Goal: Task Accomplishment & Management: Complete application form

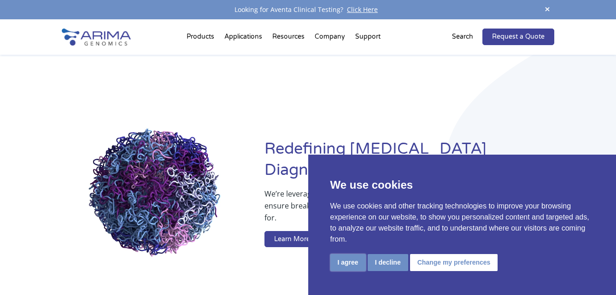
click at [337, 259] on button "I agree" at bounding box center [347, 262] width 35 height 17
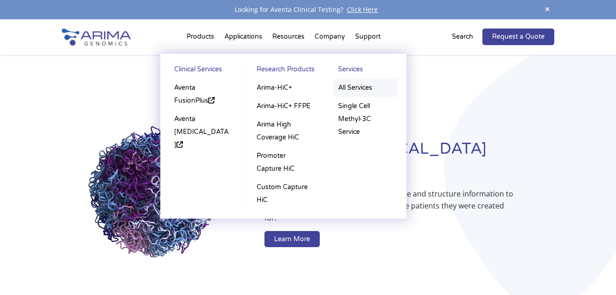
click at [355, 87] on link "All Services" at bounding box center [365, 88] width 64 height 18
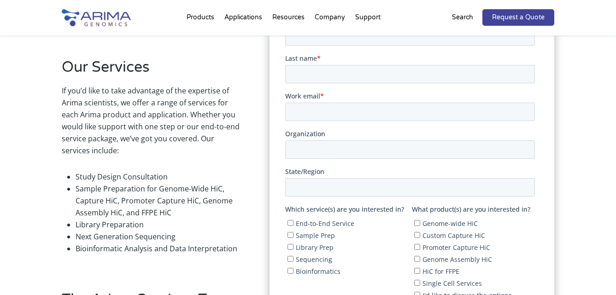
scroll to position [147, 0]
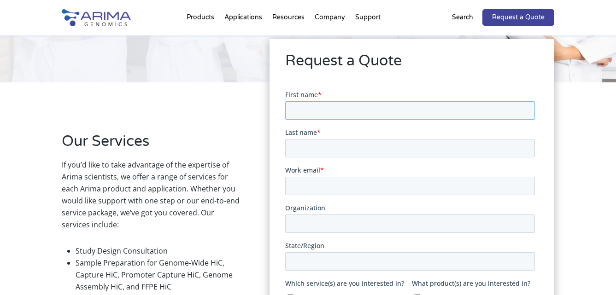
click at [340, 110] on input "First name *" at bounding box center [410, 110] width 250 height 18
type input "[PERSON_NAME]"
click at [333, 142] on input "Last name *" at bounding box center [410, 148] width 250 height 18
type input "XING"
click at [332, 182] on input "Work email *" at bounding box center [410, 186] width 250 height 18
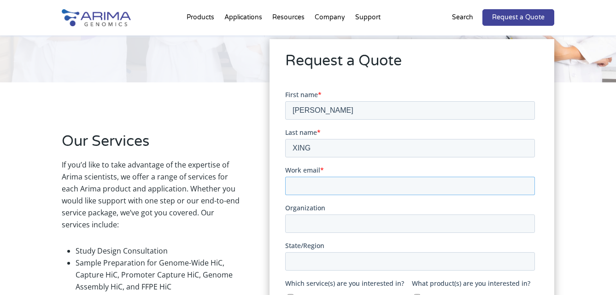
type input "zheng.xing@utsouthwestern.edu"
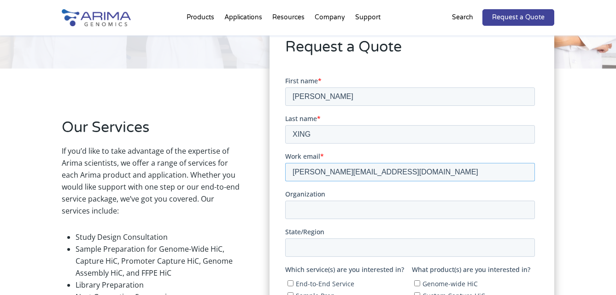
scroll to position [164, 0]
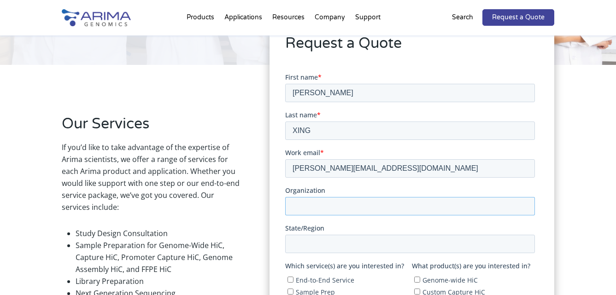
click at [323, 204] on input "Organization" at bounding box center [410, 206] width 250 height 18
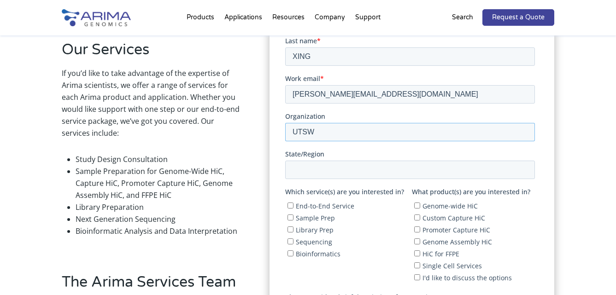
type input "UTSW"
click at [335, 173] on input "State/Region" at bounding box center [410, 170] width 250 height 18
click at [334, 177] on input "TX" at bounding box center [410, 170] width 250 height 18
type input "Texas"
click at [271, 217] on div "Request a Quote" at bounding box center [411, 186] width 285 height 476
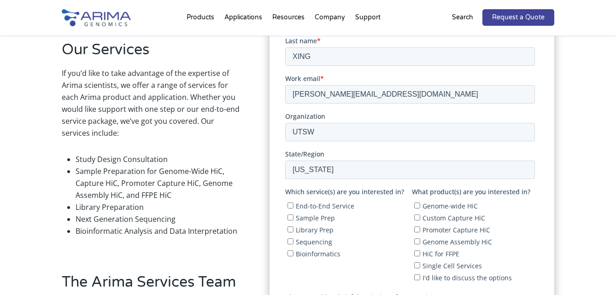
click at [283, 210] on div "Request a Quote" at bounding box center [411, 186] width 285 height 476
click at [288, 210] on label "End-to-End Service" at bounding box center [347, 206] width 121 height 9
click at [288, 209] on input "End-to-End Service" at bounding box center [290, 206] width 6 height 6
checkbox input "true"
click at [418, 210] on label "Genome-wide HiC" at bounding box center [474, 206] width 121 height 9
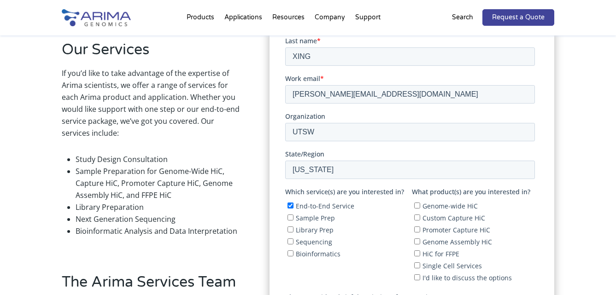
click at [418, 209] on input "Genome-wide HiC" at bounding box center [417, 206] width 6 height 6
checkbox input "true"
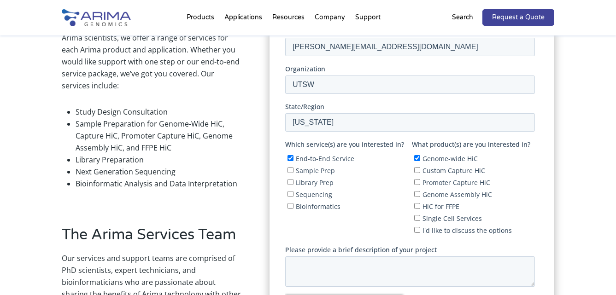
scroll to position [288, 0]
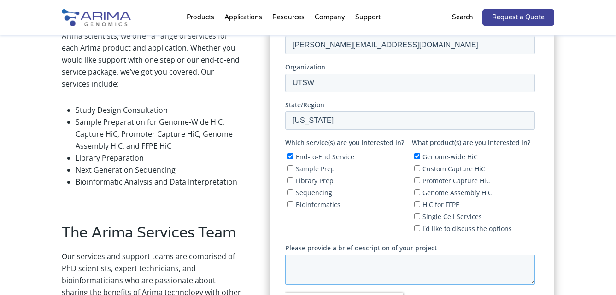
click at [350, 276] on textarea "Please provide a brief description of your project" at bounding box center [410, 270] width 250 height 30
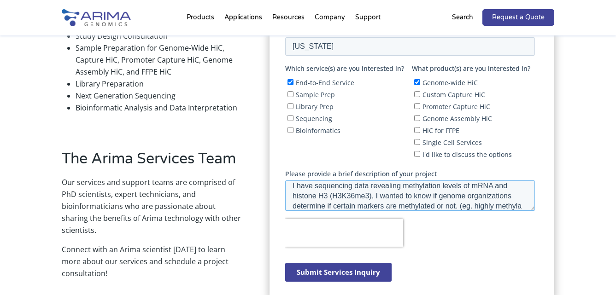
scroll to position [15, 0]
click at [476, 194] on textarea "I have sequencing data revealing methylation levels of mRNA and histone H3 (H3K…" at bounding box center [410, 196] width 250 height 30
click at [420, 204] on textarea "I have sequencing data revealing methylation levels of mRNA and histone H3 (H3K…" at bounding box center [410, 196] width 250 height 30
type textarea "I have sequencing data revealing methylation levels of mRNA and histone H3 (H3K…"
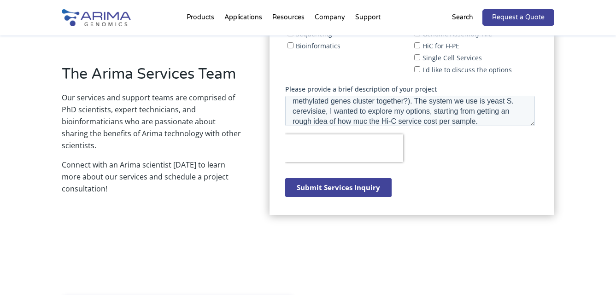
scroll to position [447, 0]
click at [337, 183] on input "Submit Services Inquiry" at bounding box center [338, 187] width 106 height 19
